Goal: Communication & Community: Answer question/provide support

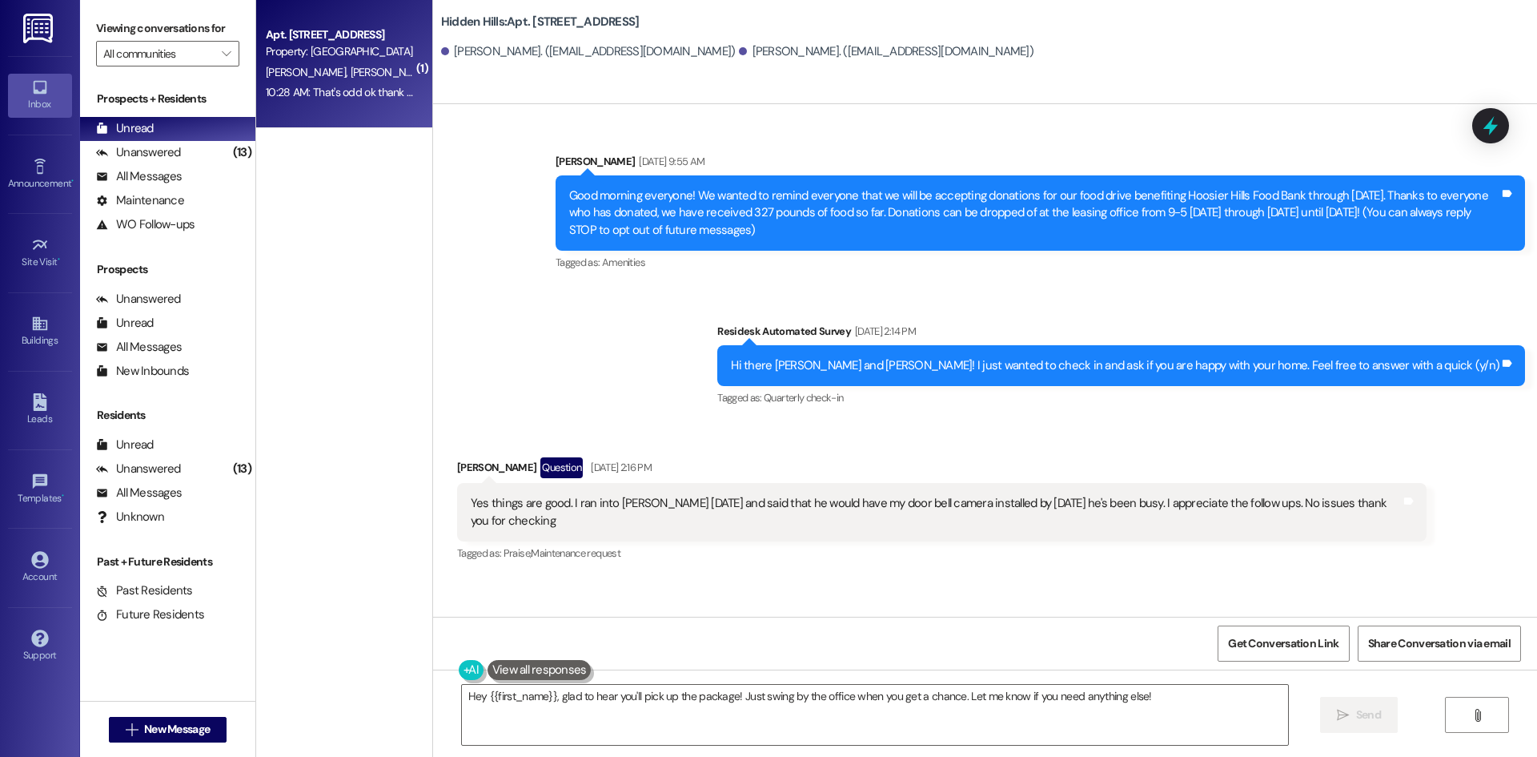
scroll to position [8636, 0]
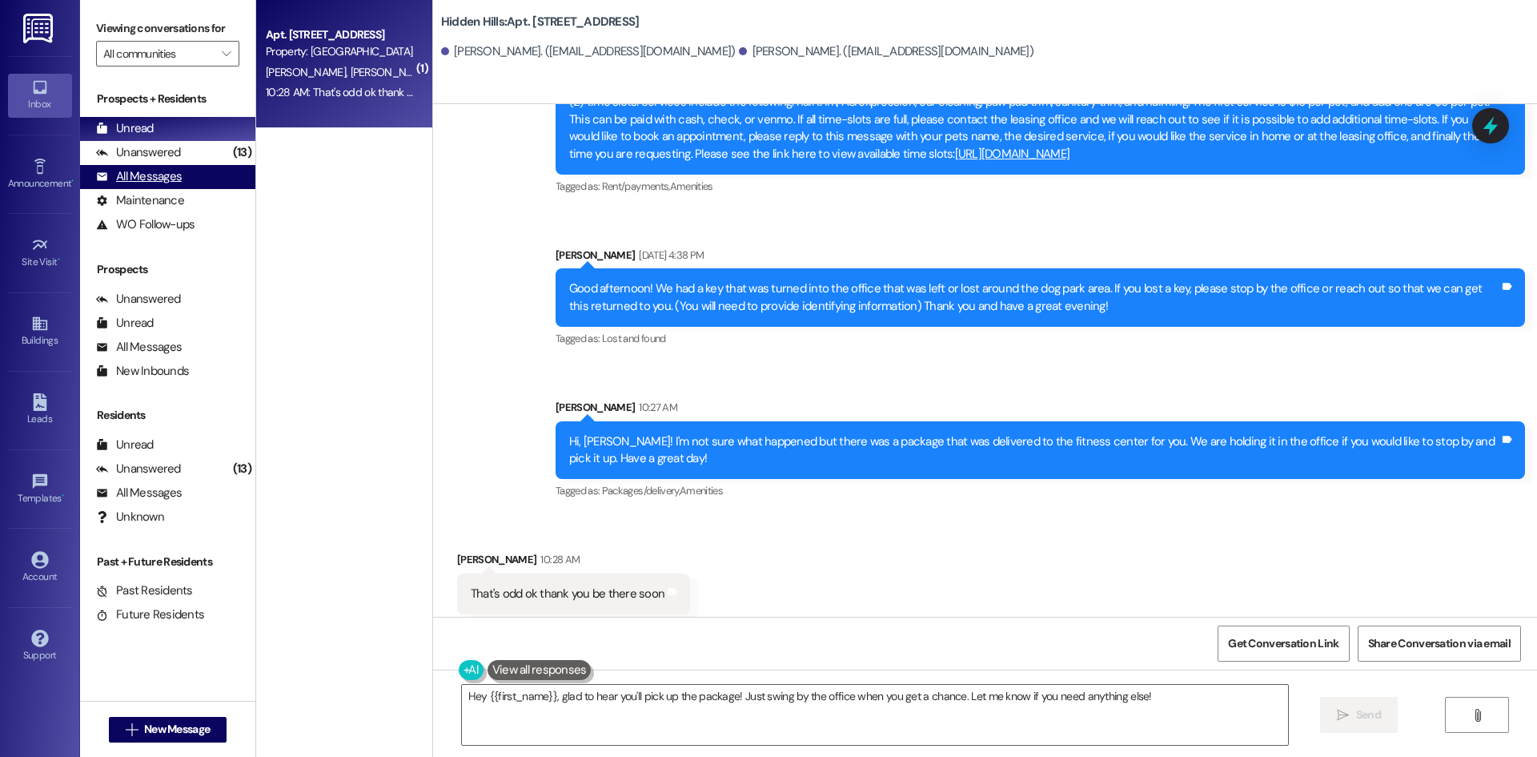
click at [151, 183] on div "All Messages" at bounding box center [139, 176] width 86 height 17
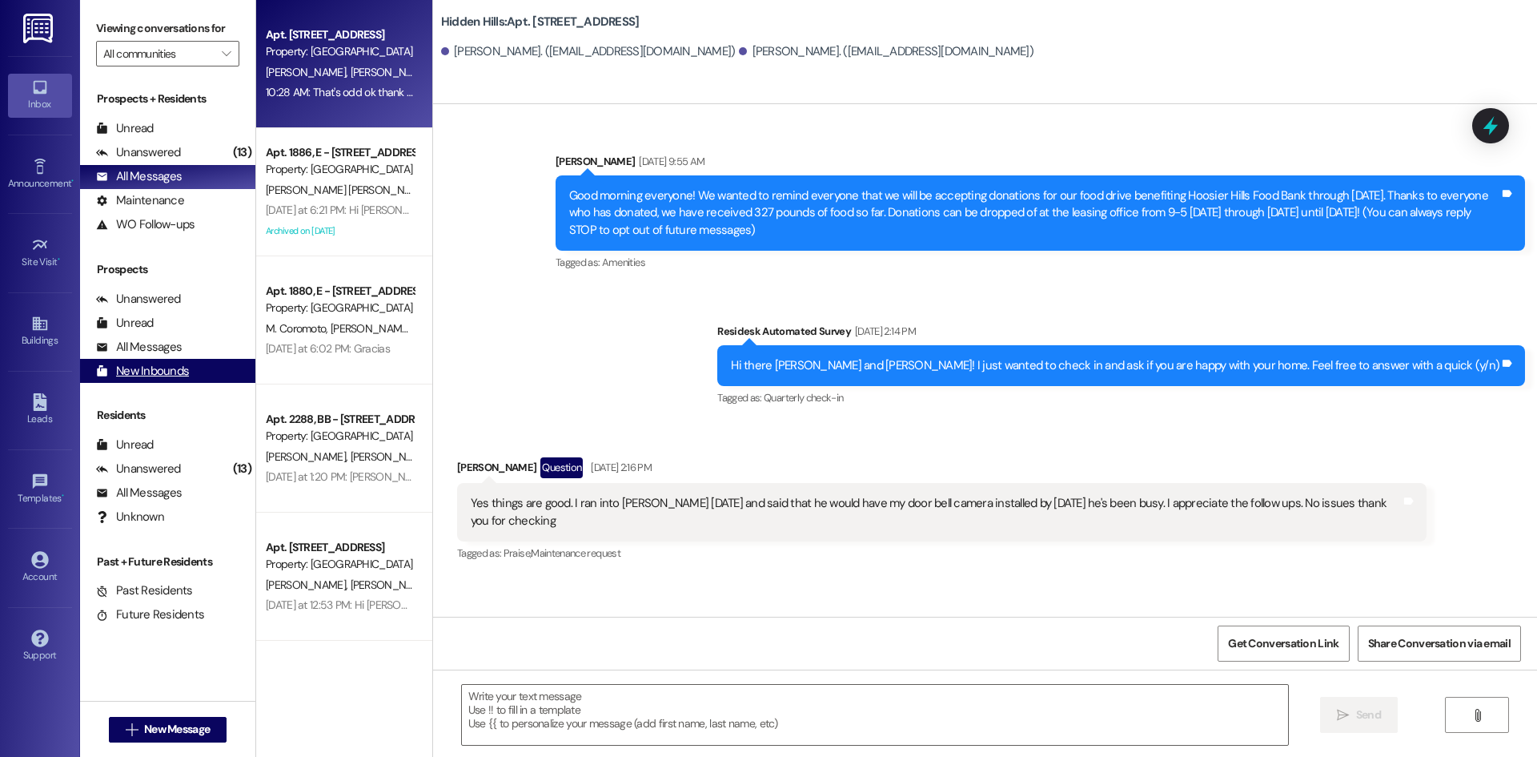
type textarea "Fetching suggested responses. Please feel free to read through the conversation…"
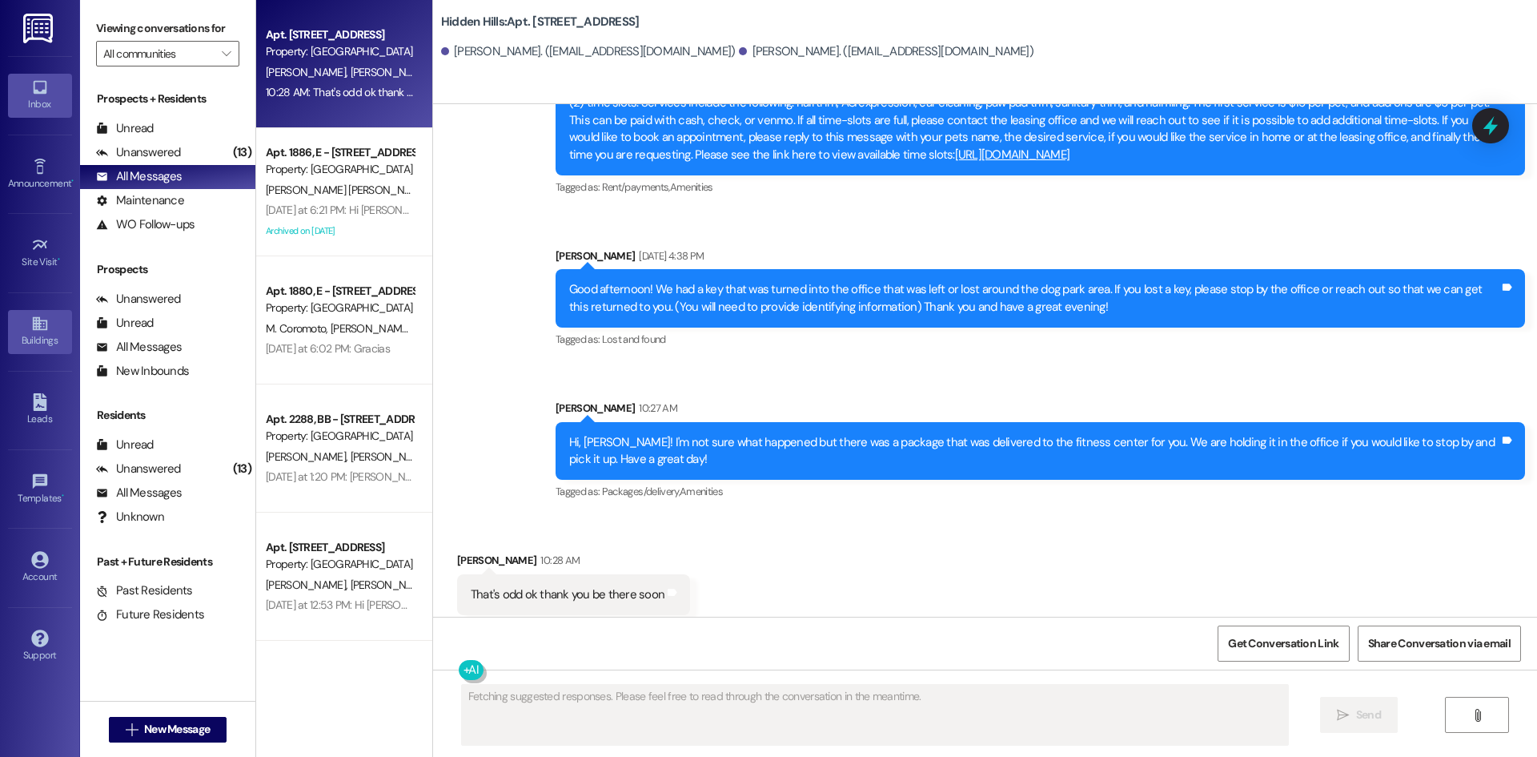
click at [43, 317] on icon at bounding box center [40, 324] width 18 height 18
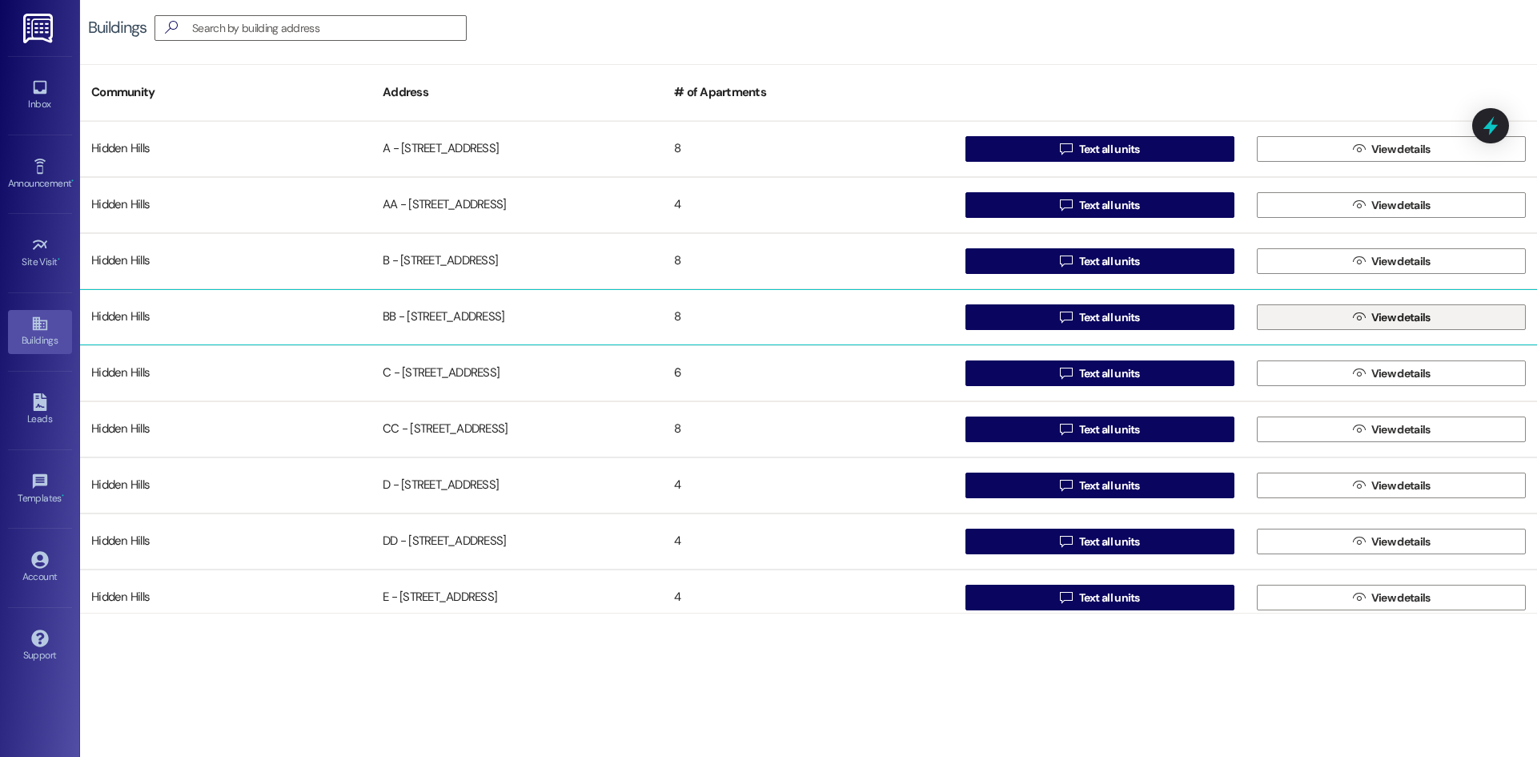
click at [1332, 306] on button " View details" at bounding box center [1391, 317] width 269 height 26
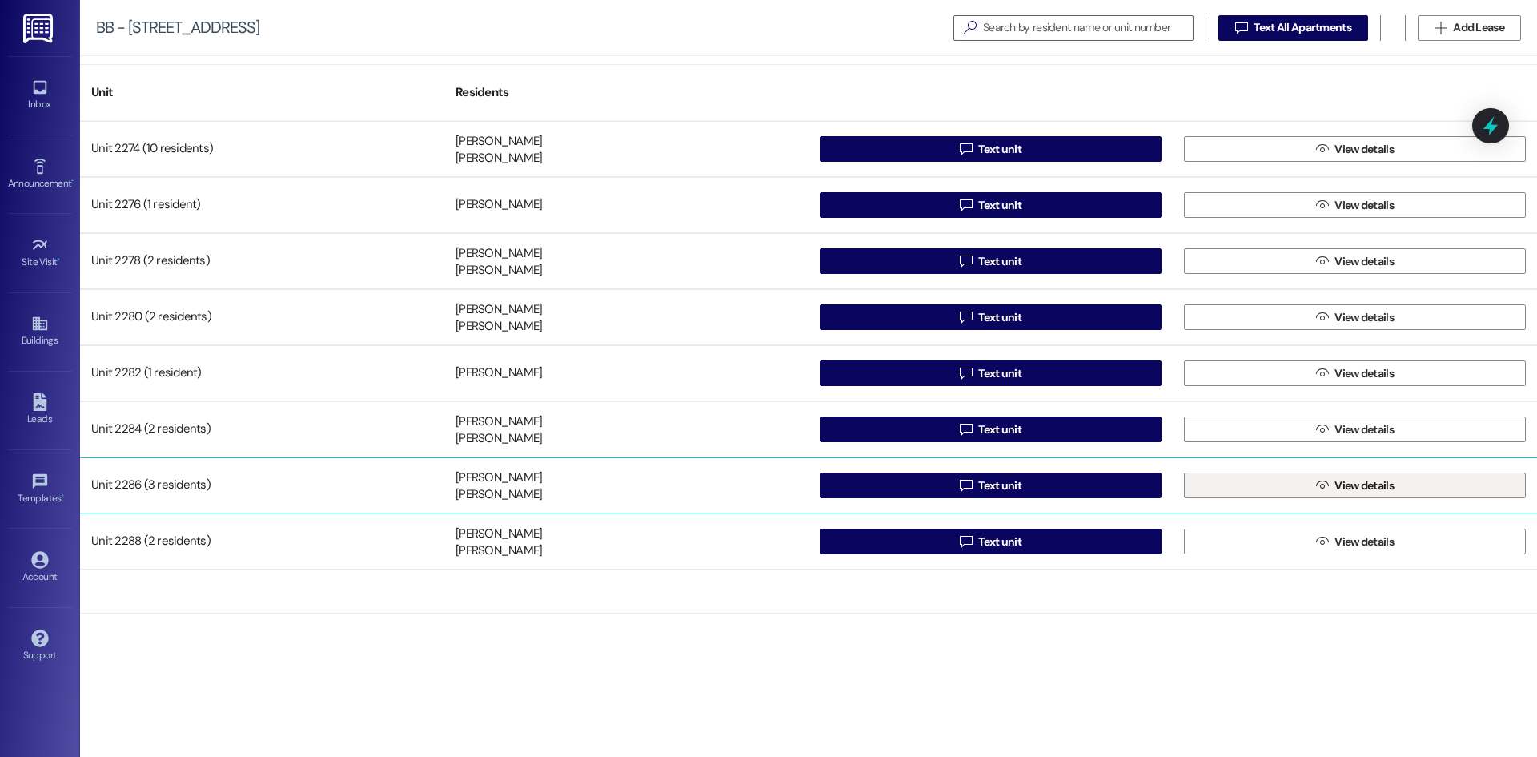
click at [1335, 484] on span "View details" at bounding box center [1364, 485] width 59 height 17
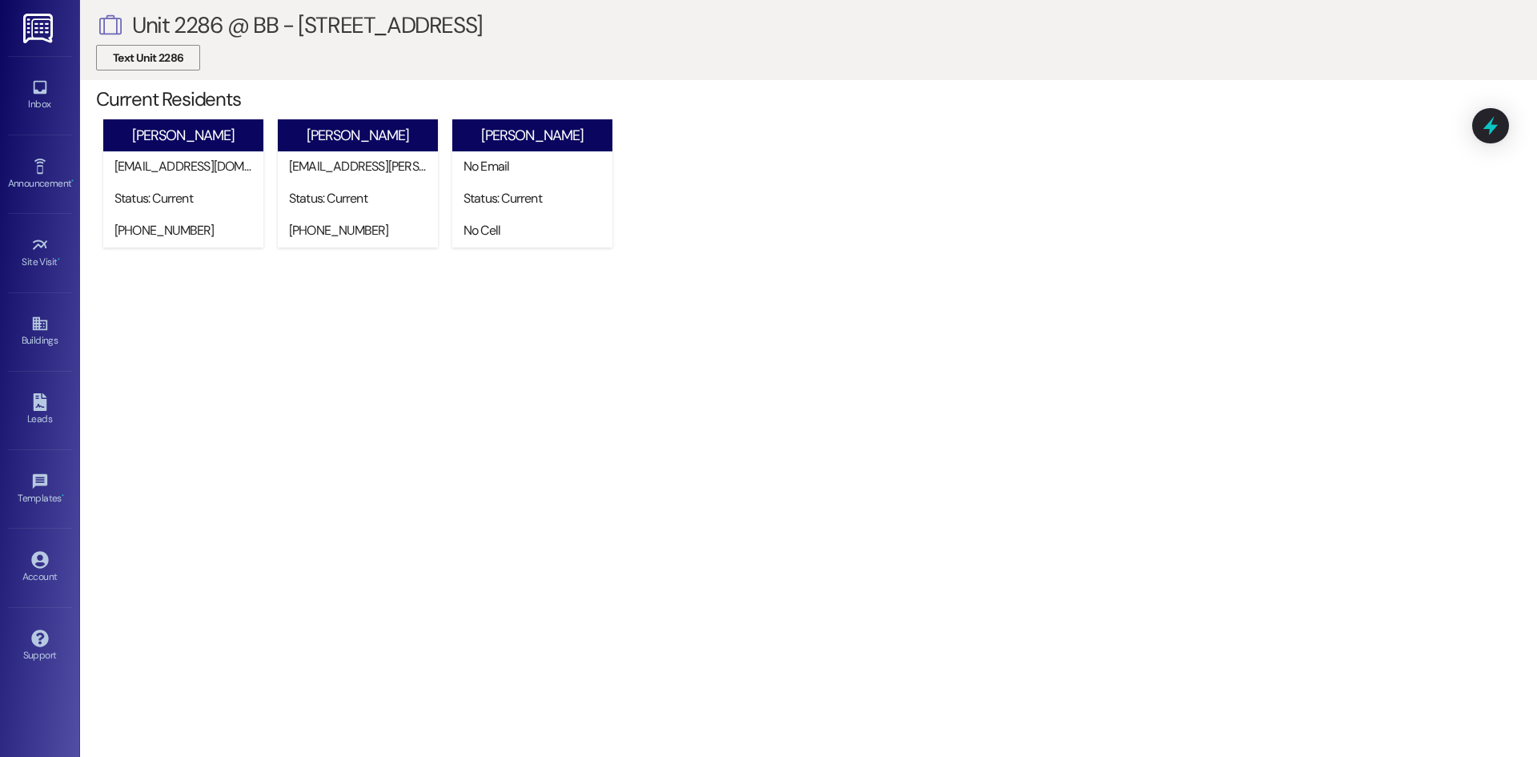
click at [166, 62] on span "Text Unit 2286" at bounding box center [148, 58] width 70 height 17
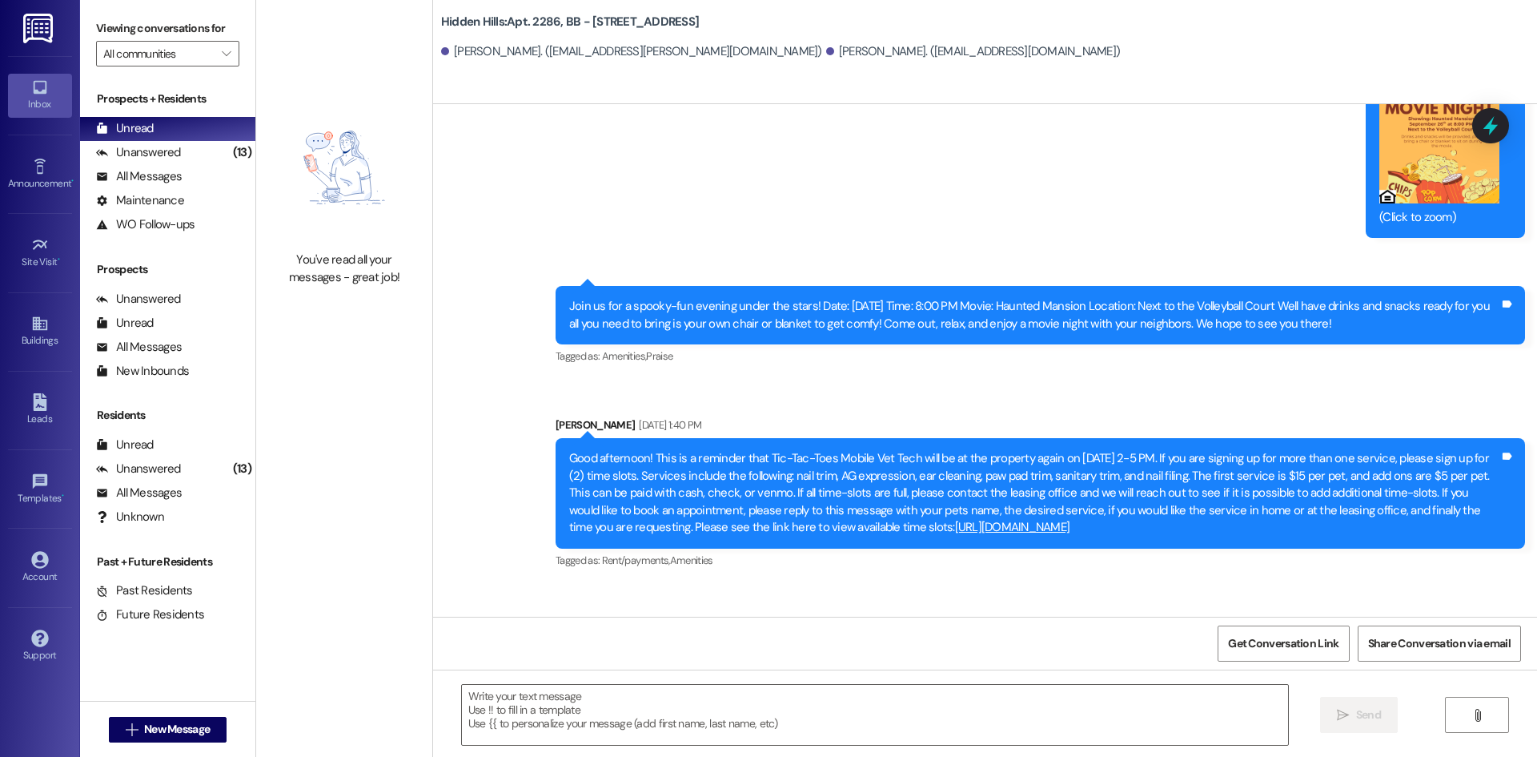
type textarea "Fetching suggested responses. Please feel free to read through the conversation…"
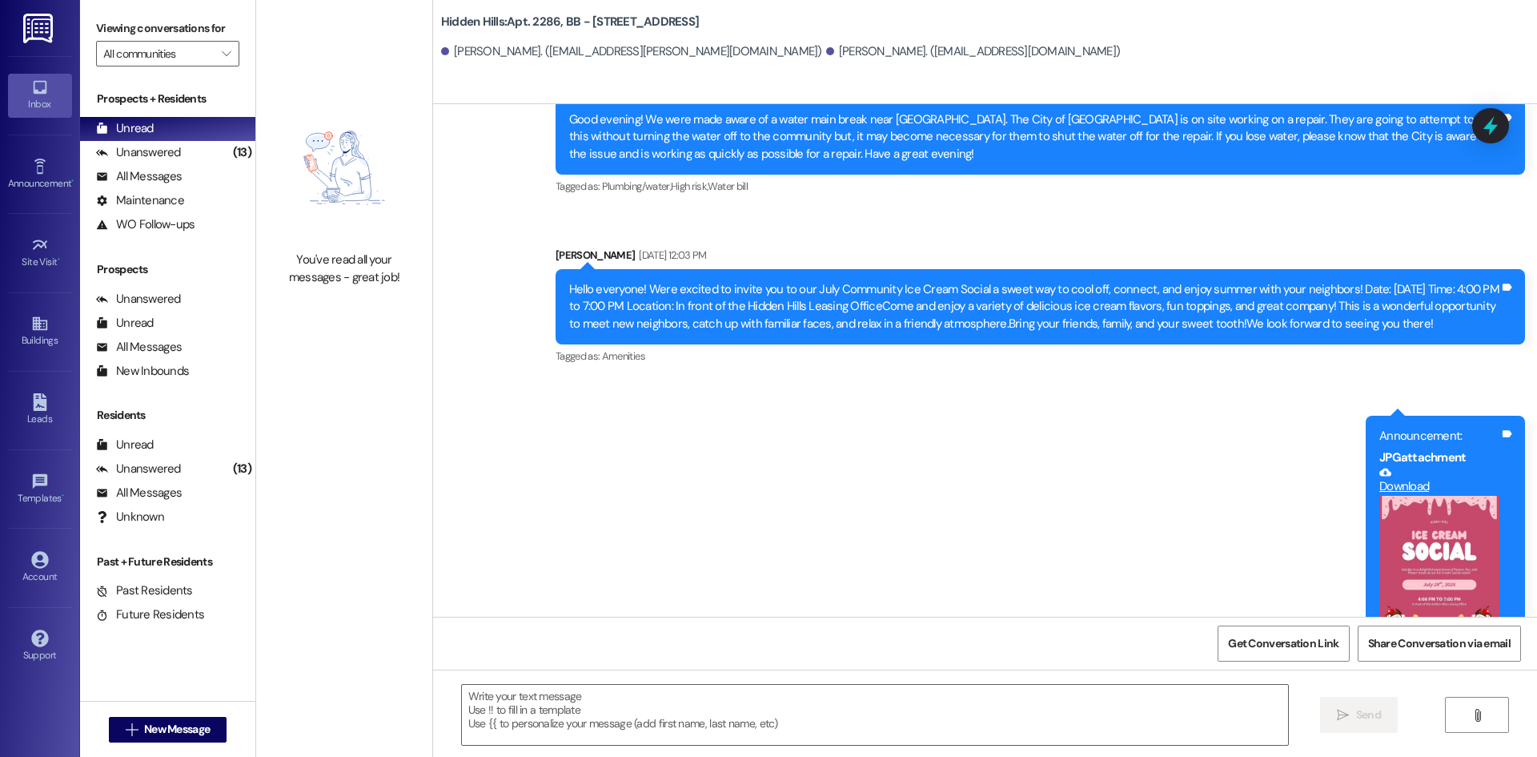
scroll to position [19494, 0]
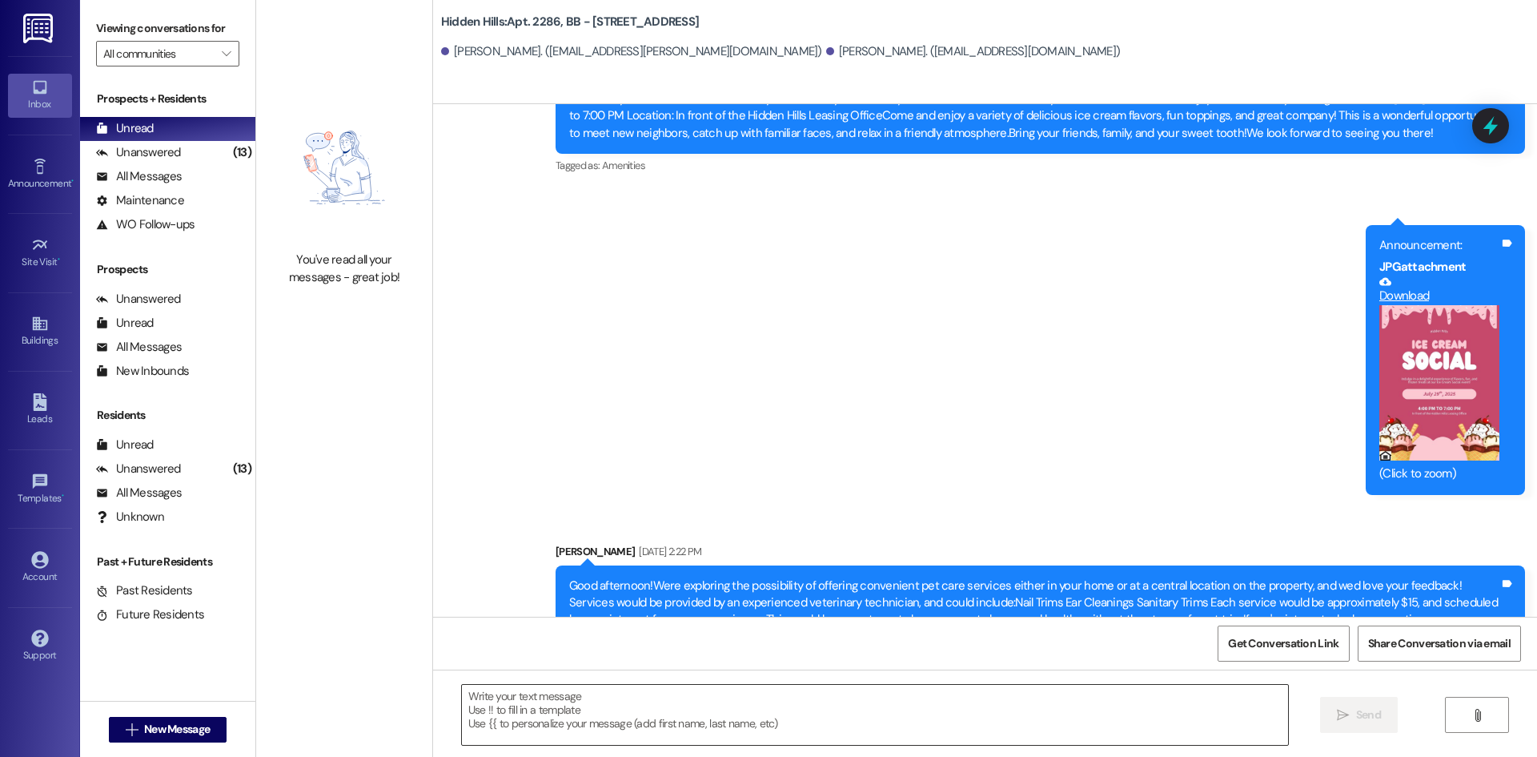
click at [821, 701] on textarea at bounding box center [875, 715] width 826 height 60
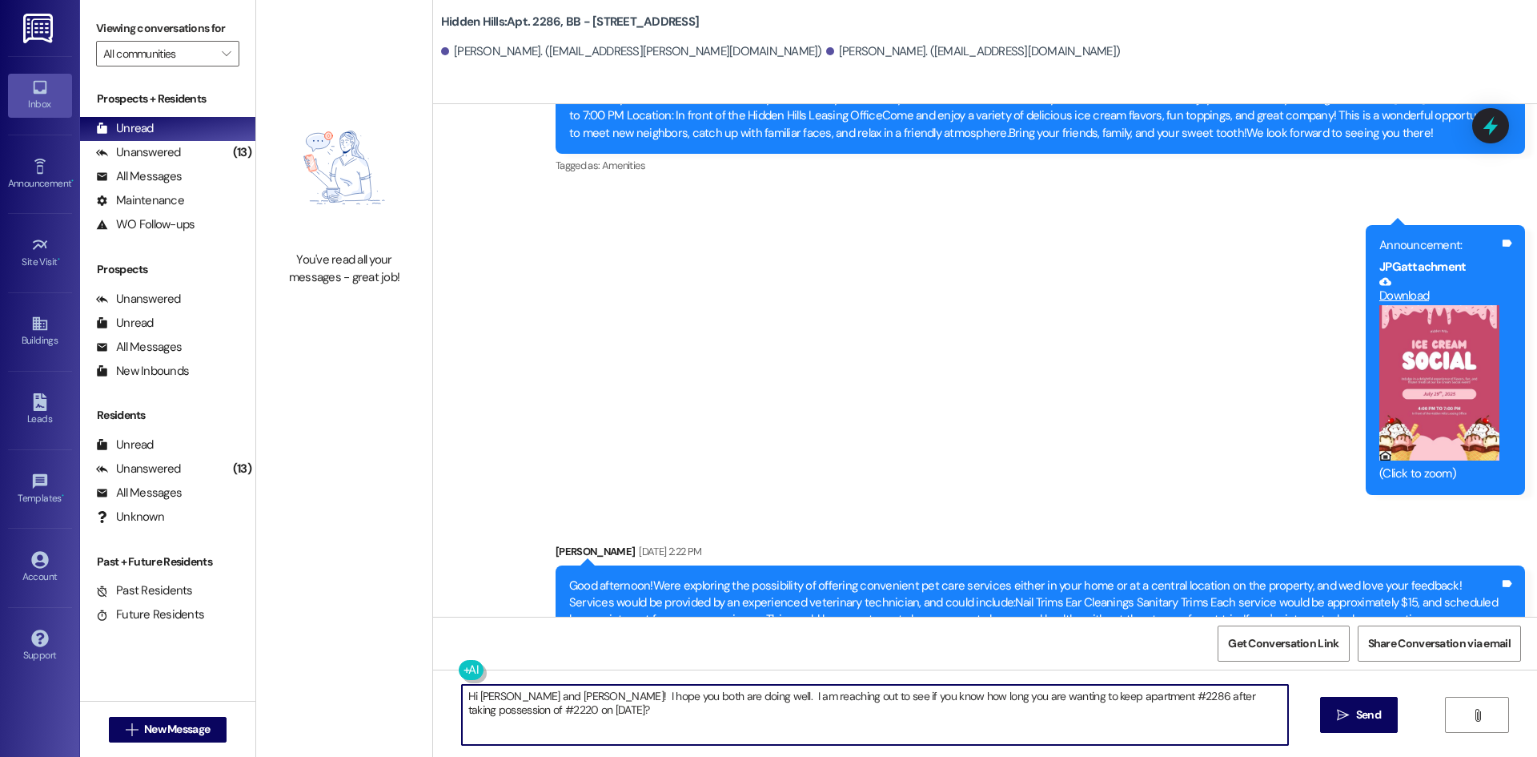
type textarea "Hi [PERSON_NAME] and [PERSON_NAME]! I hope you both are doing well. I am reachi…"
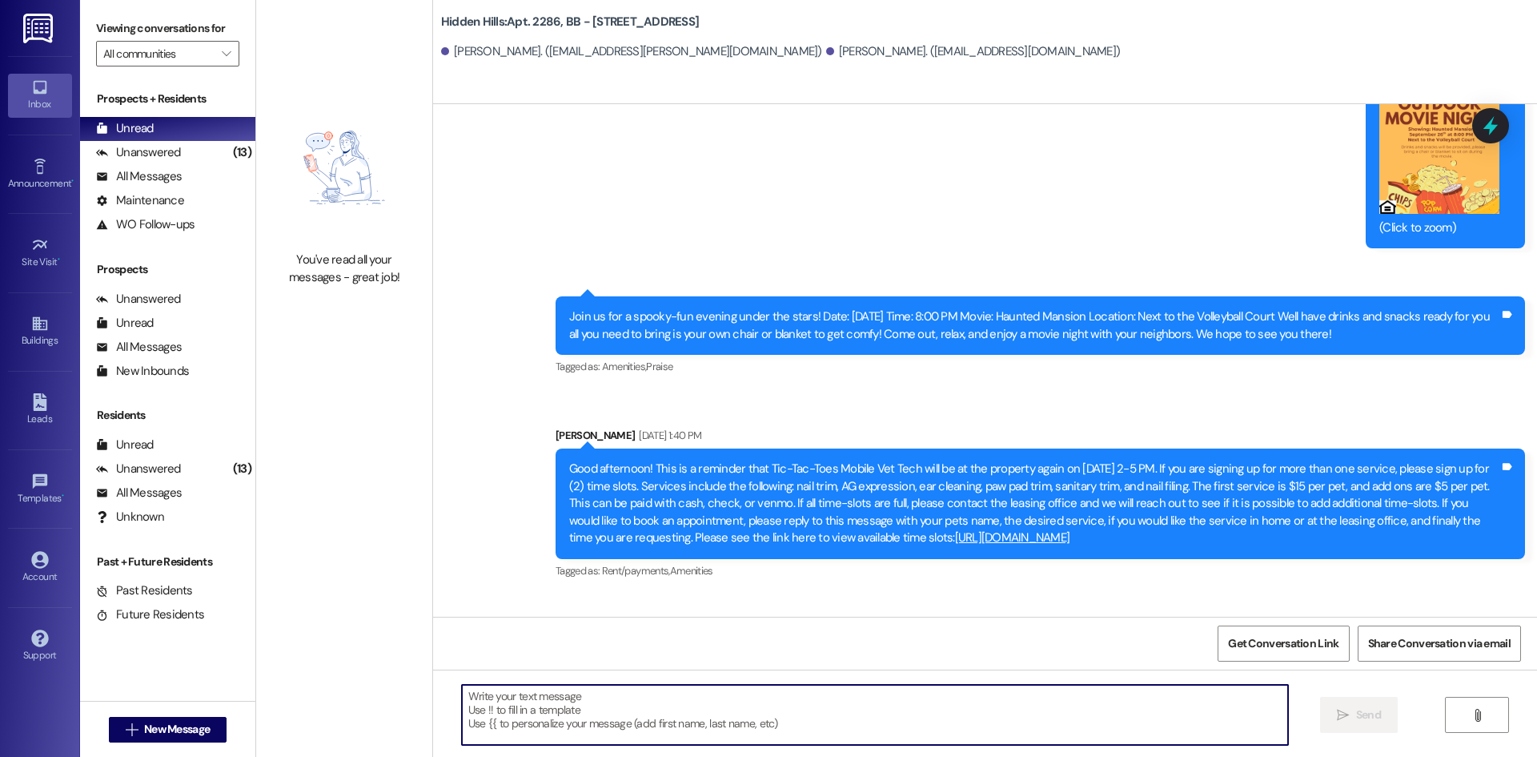
scroll to position [22266, 0]
